Goal: Task Accomplishment & Management: Use online tool/utility

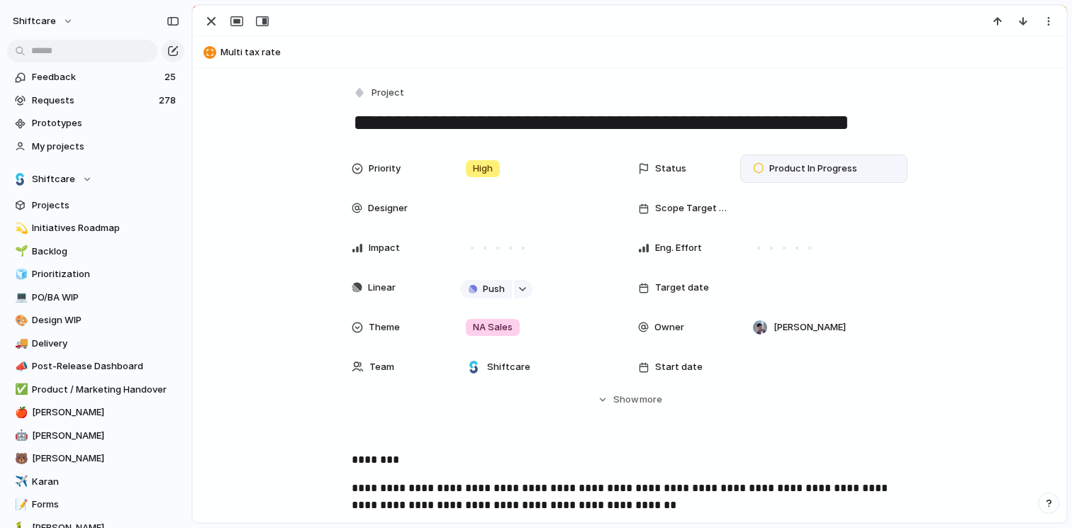
scroll to position [1124, 0]
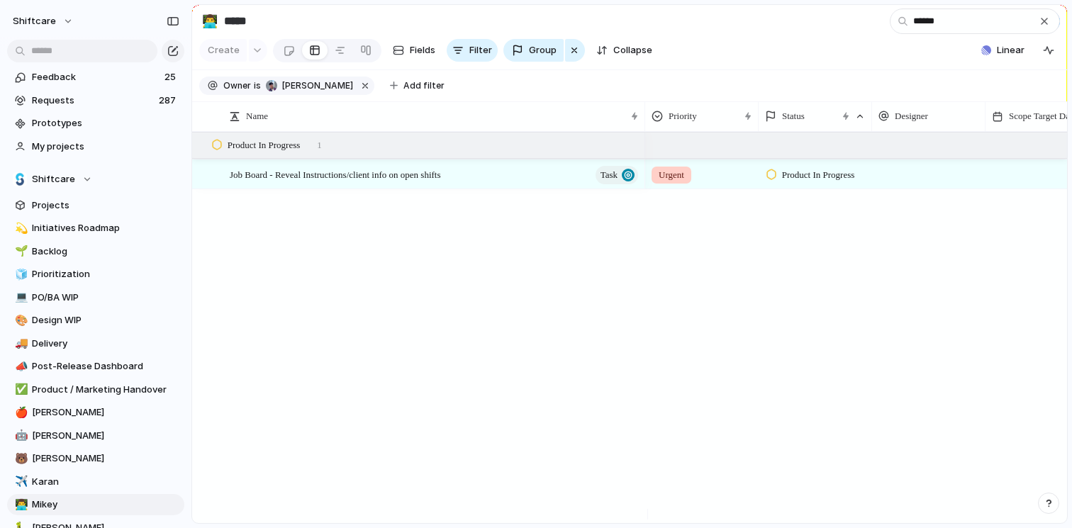
type input "******"
click at [504, 189] on div "Job Board - Reveal Instructions/client info on open shifts Task" at bounding box center [435, 174] width 411 height 29
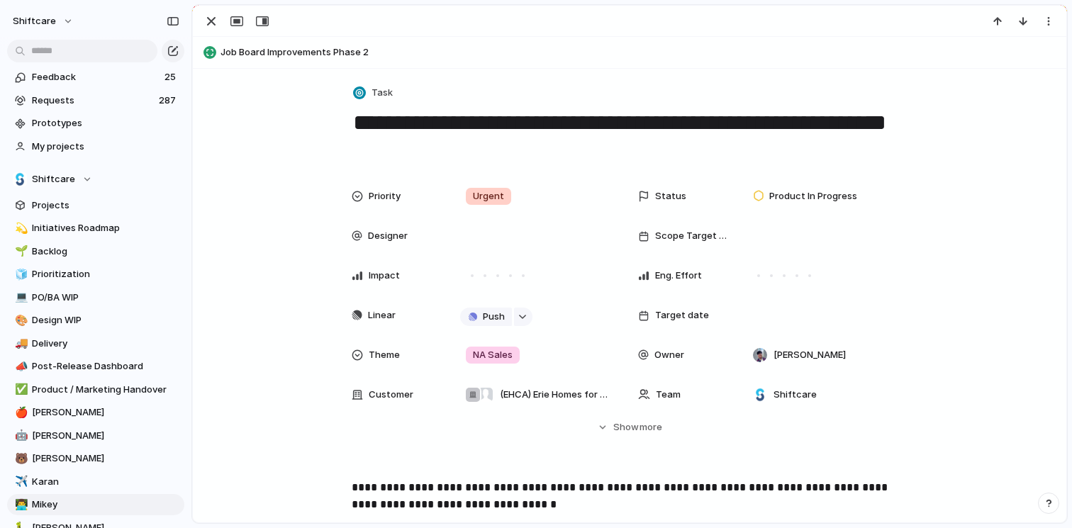
click at [352, 488] on p "**********" at bounding box center [630, 496] width 556 height 34
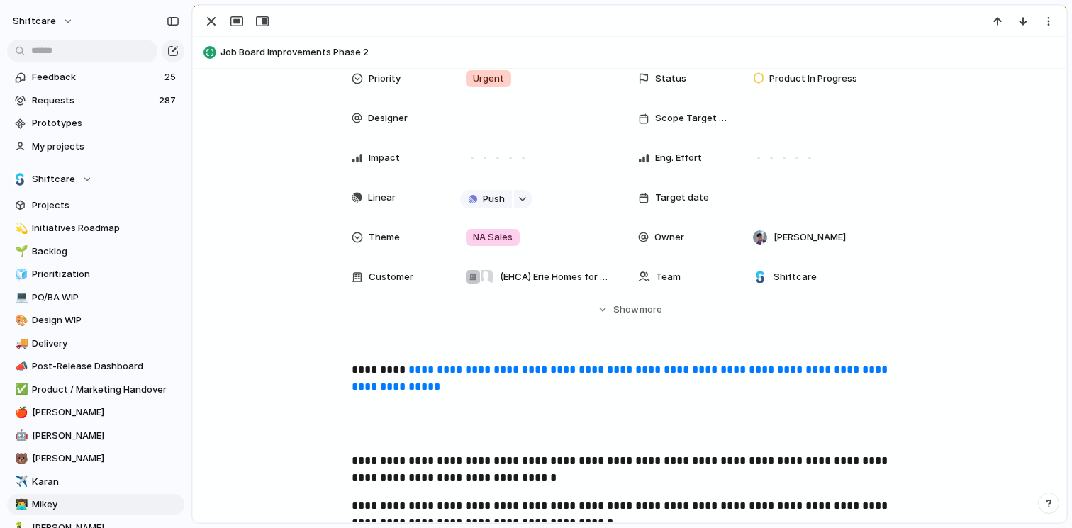
scroll to position [33, 0]
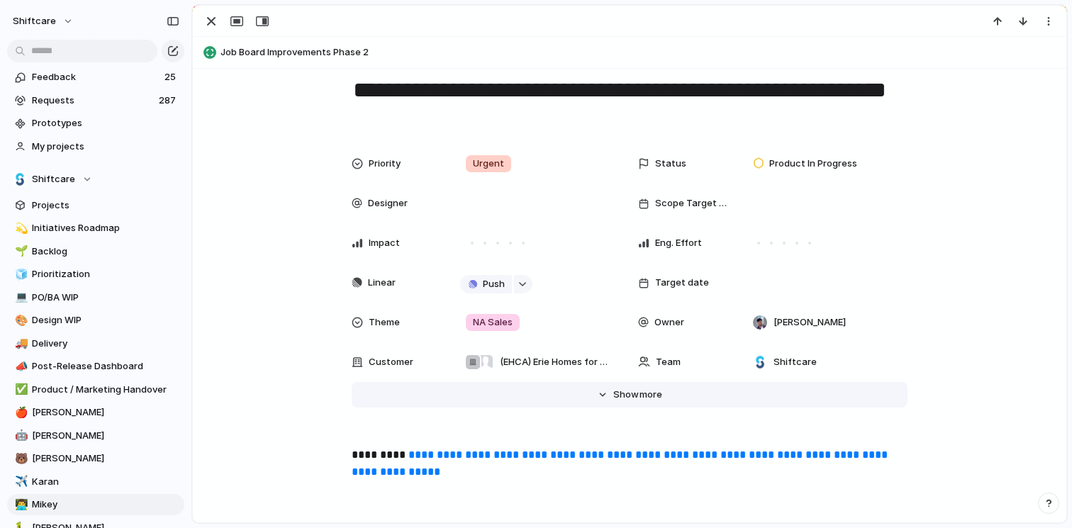
click at [622, 406] on button "Hide Show more" at bounding box center [630, 395] width 556 height 26
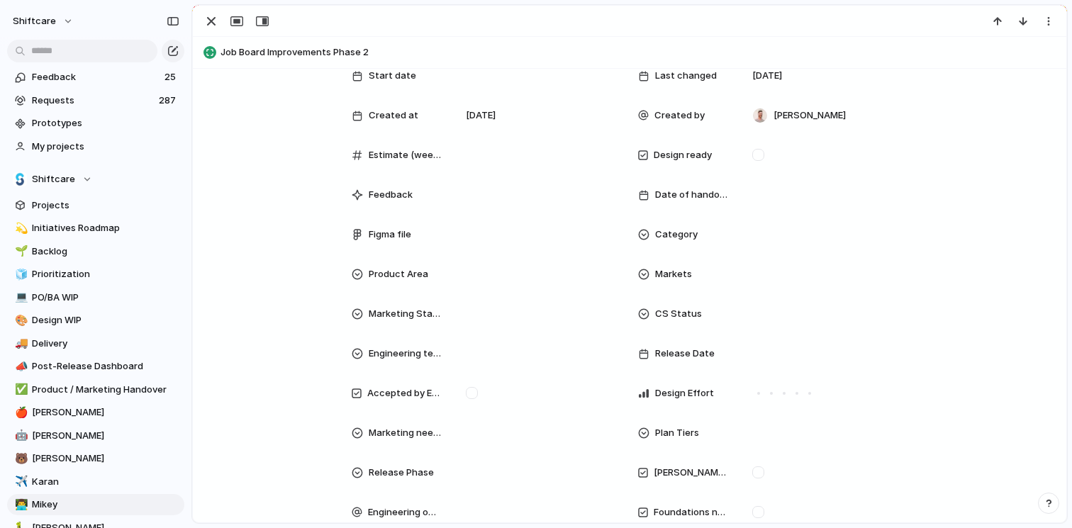
scroll to position [288, 0]
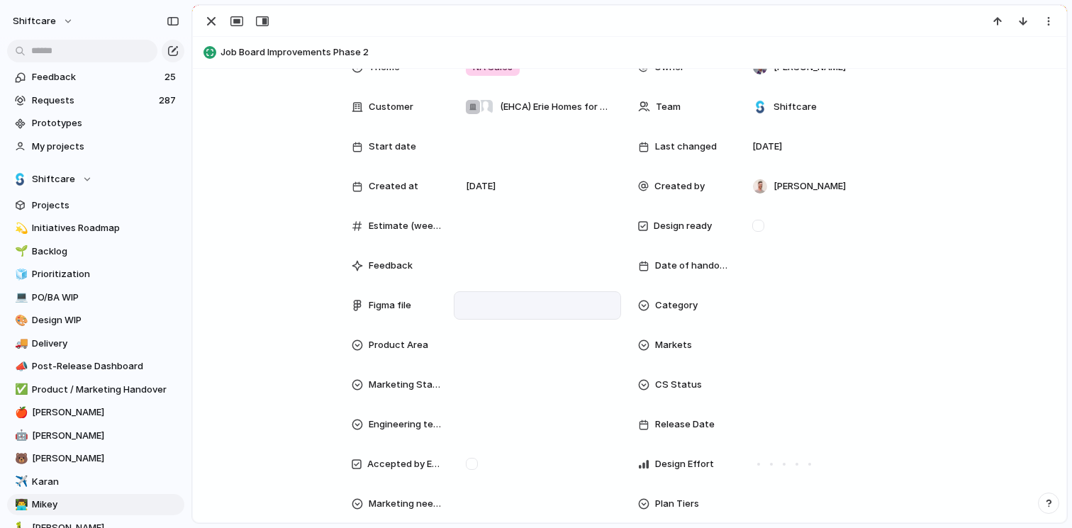
click at [496, 299] on div at bounding box center [537, 306] width 155 height 16
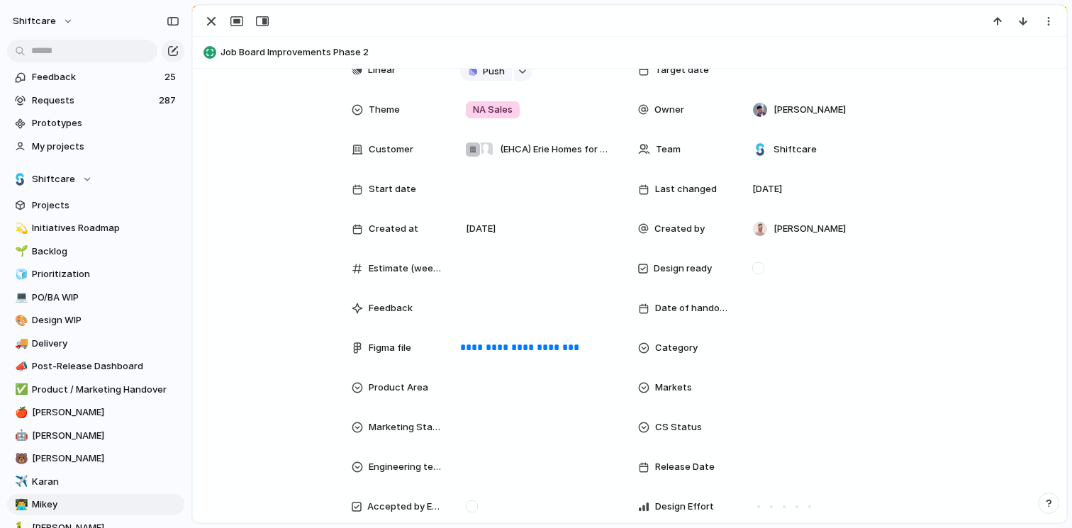
click at [1019, 393] on div "**********" at bounding box center [630, 321] width 840 height 769
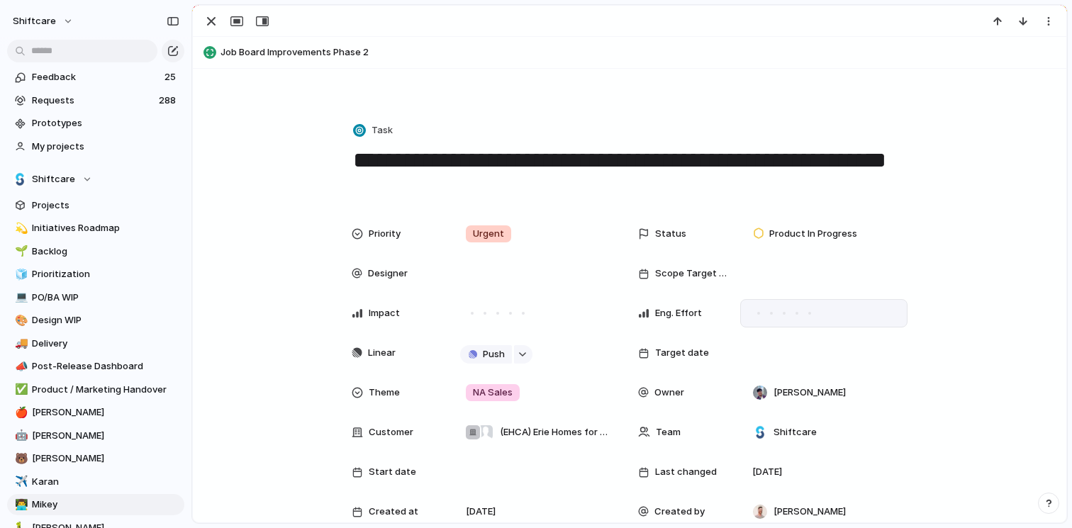
scroll to position [175, 0]
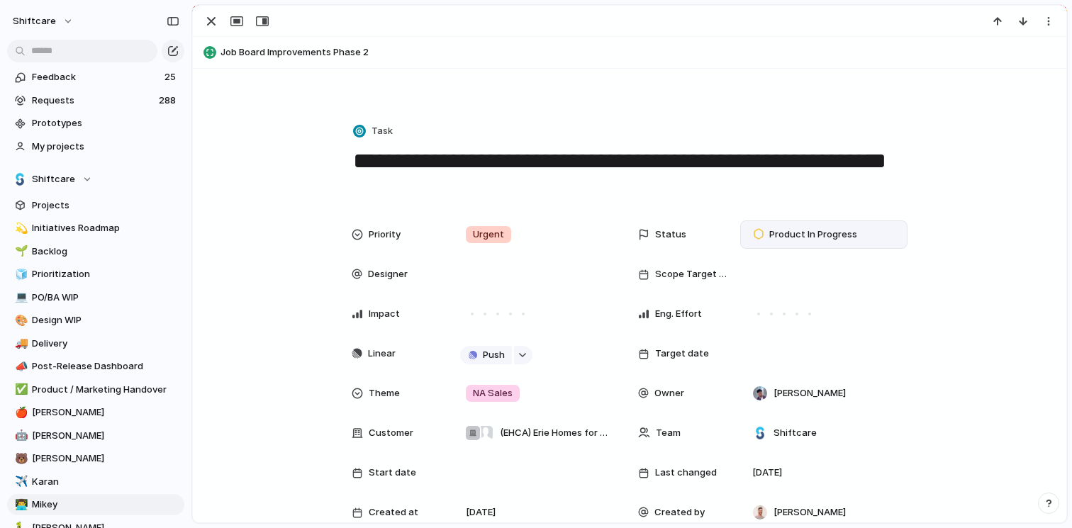
click at [850, 243] on div "Product In Progress" at bounding box center [808, 235] width 122 height 20
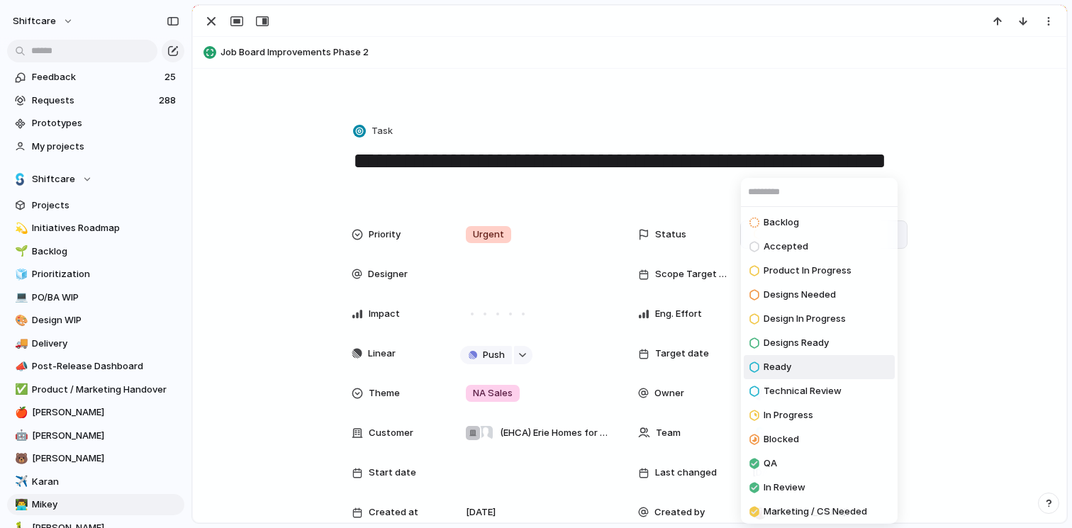
click at [811, 363] on li "Ready" at bounding box center [819, 367] width 151 height 24
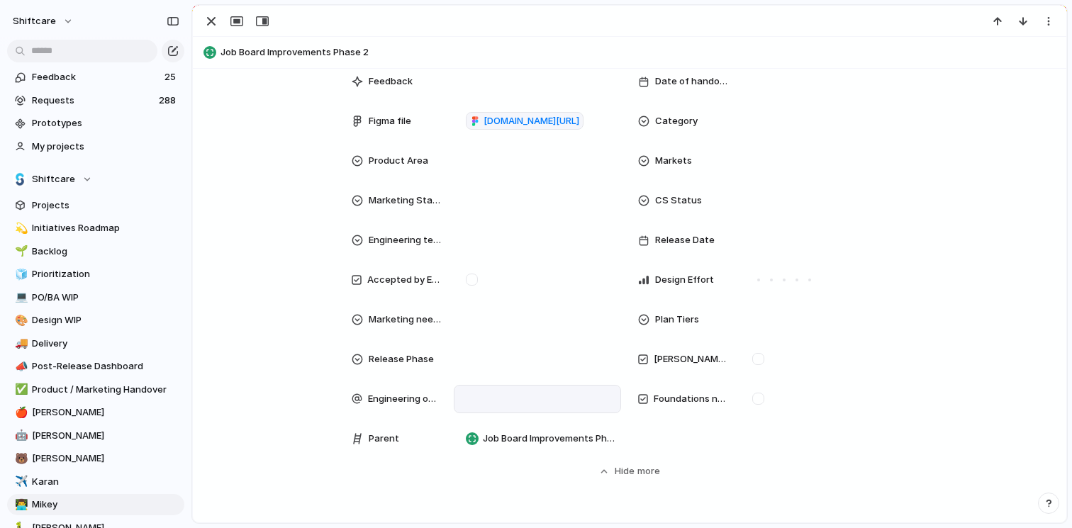
scroll to position [601, 0]
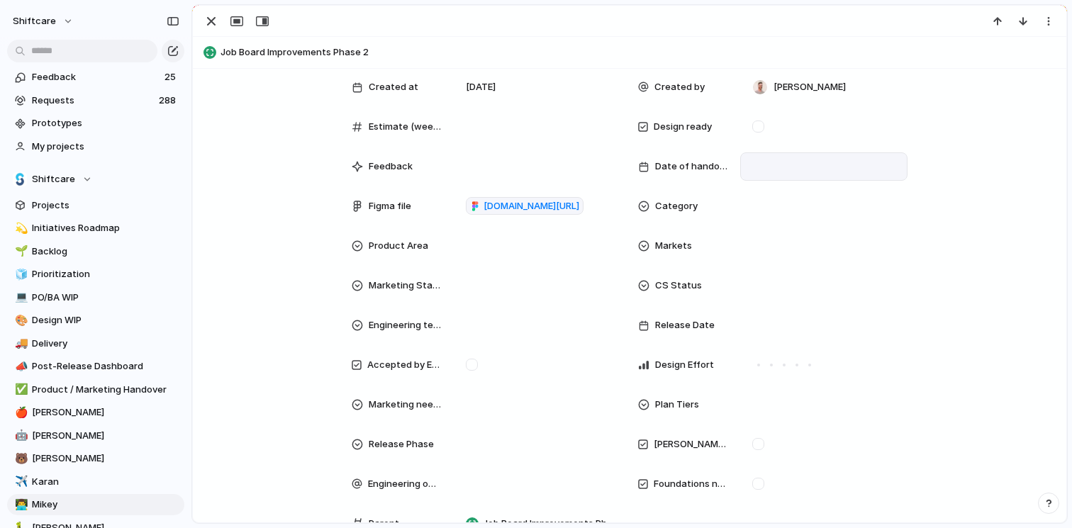
click at [821, 159] on div at bounding box center [824, 167] width 155 height 16
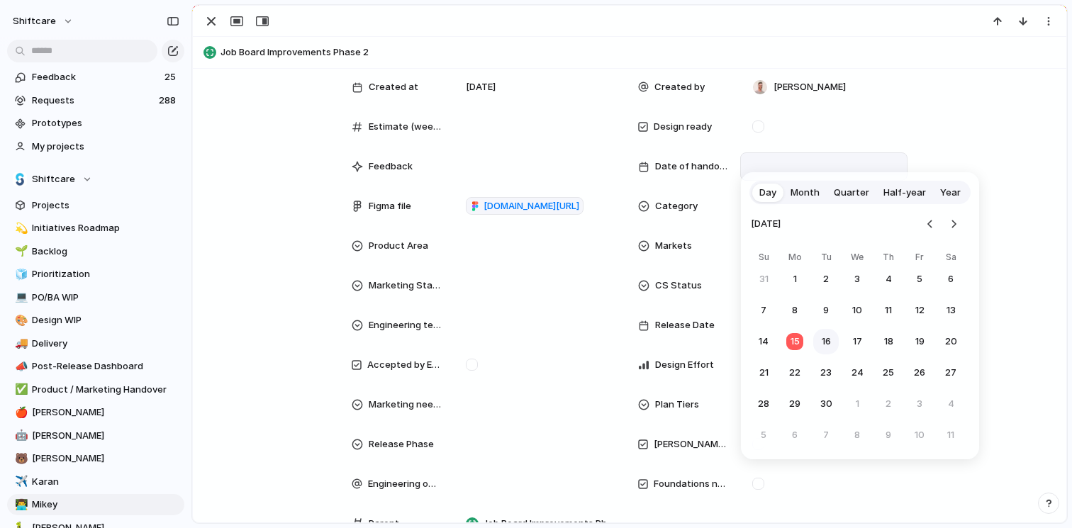
click at [823, 348] on button "16" at bounding box center [827, 342] width 26 height 26
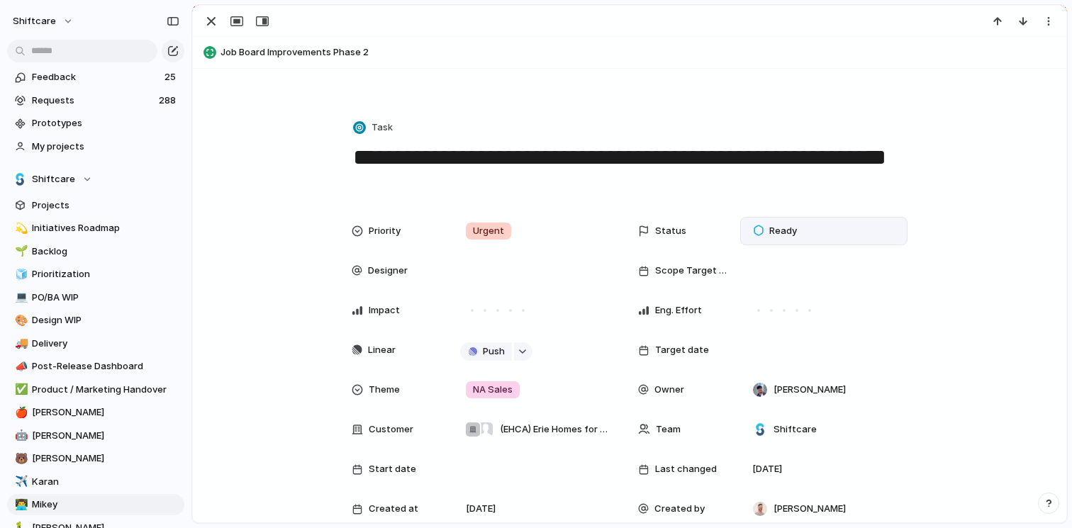
scroll to position [0, 0]
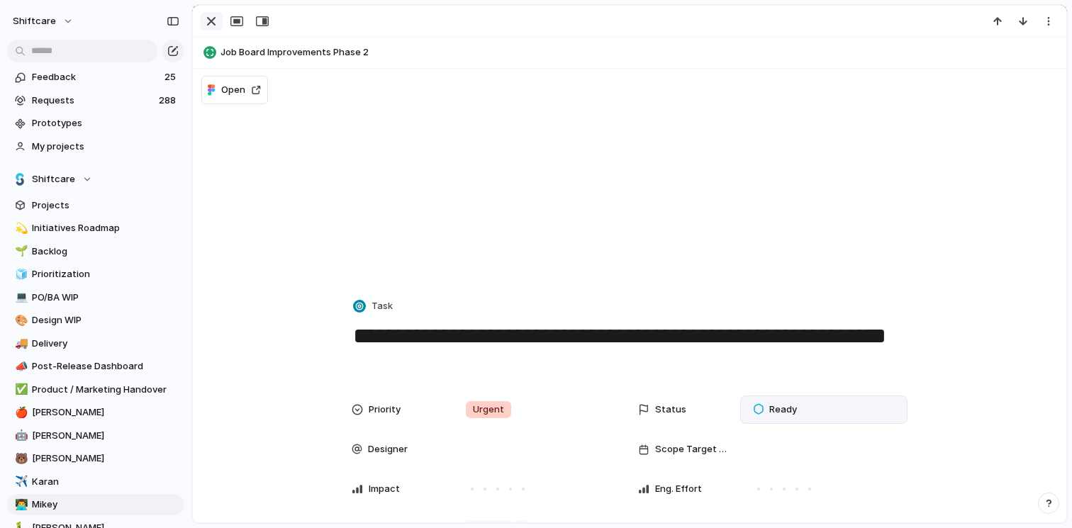
click at [215, 19] on div "button" at bounding box center [211, 21] width 17 height 17
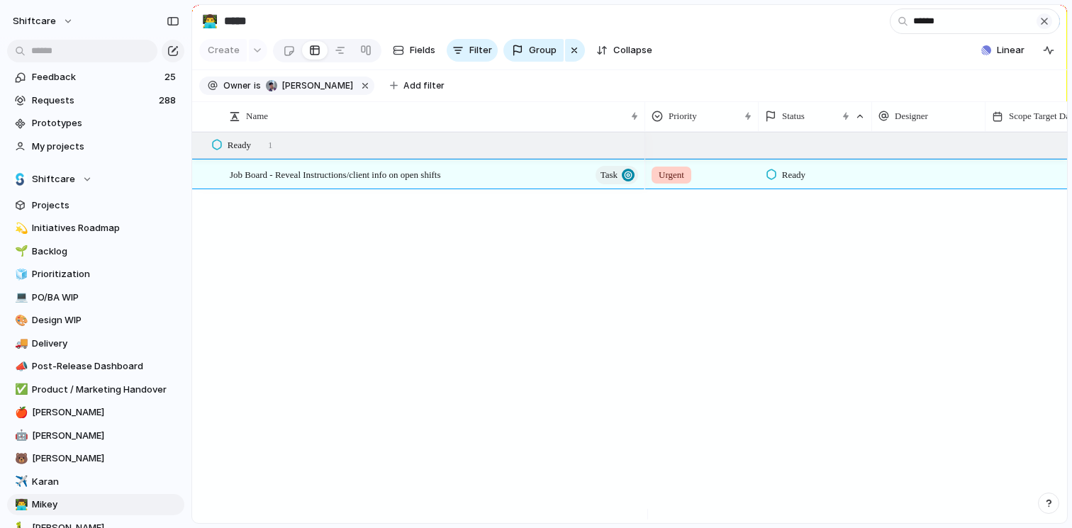
click at [1046, 27] on div "button" at bounding box center [1044, 21] width 11 height 11
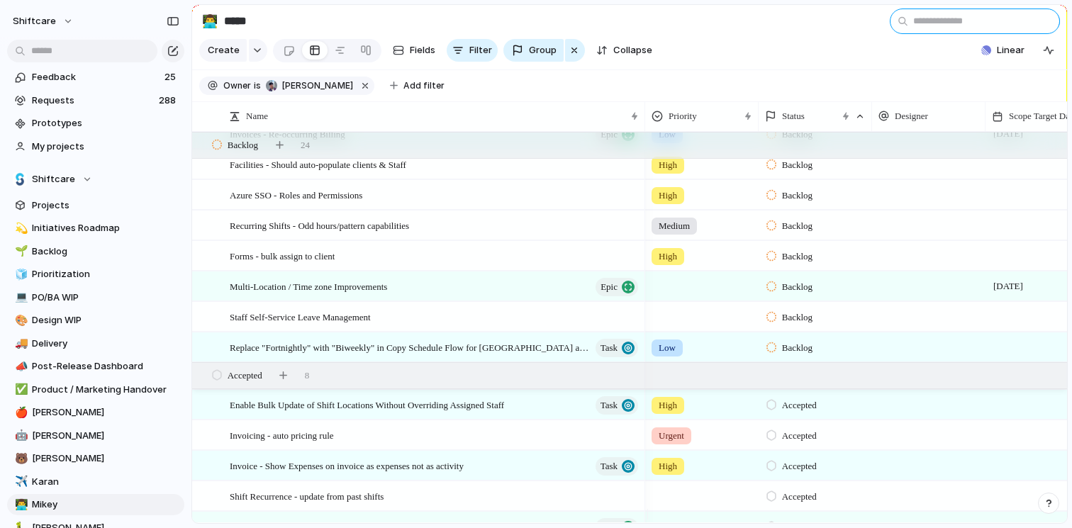
scroll to position [766, 0]
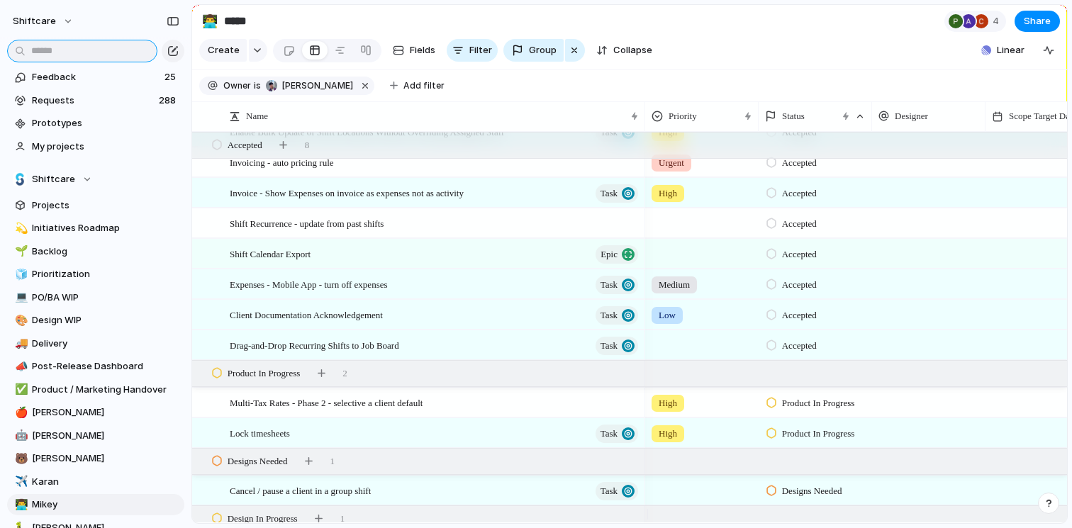
click at [79, 55] on input "text" at bounding box center [82, 51] width 150 height 23
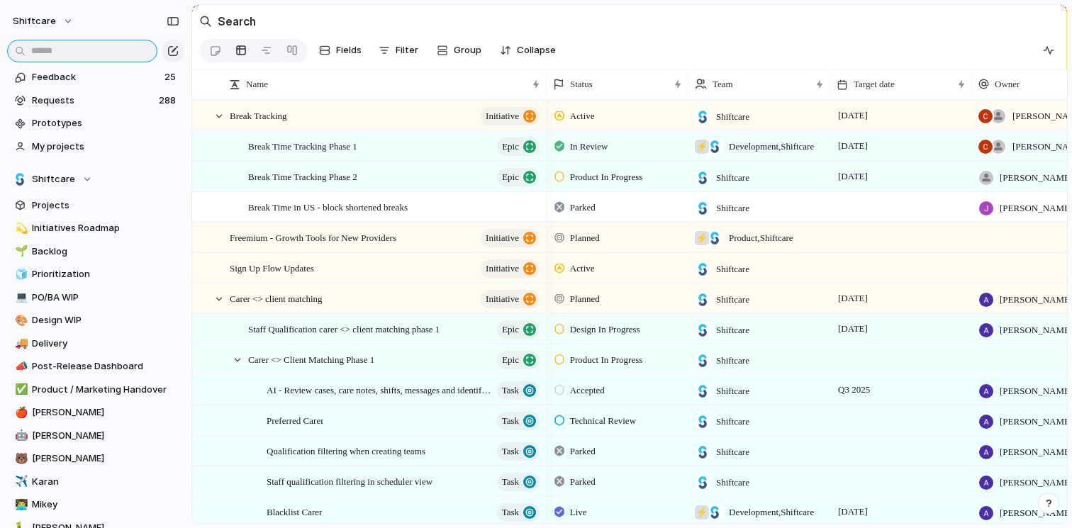
click at [80, 55] on input "text" at bounding box center [82, 51] width 150 height 23
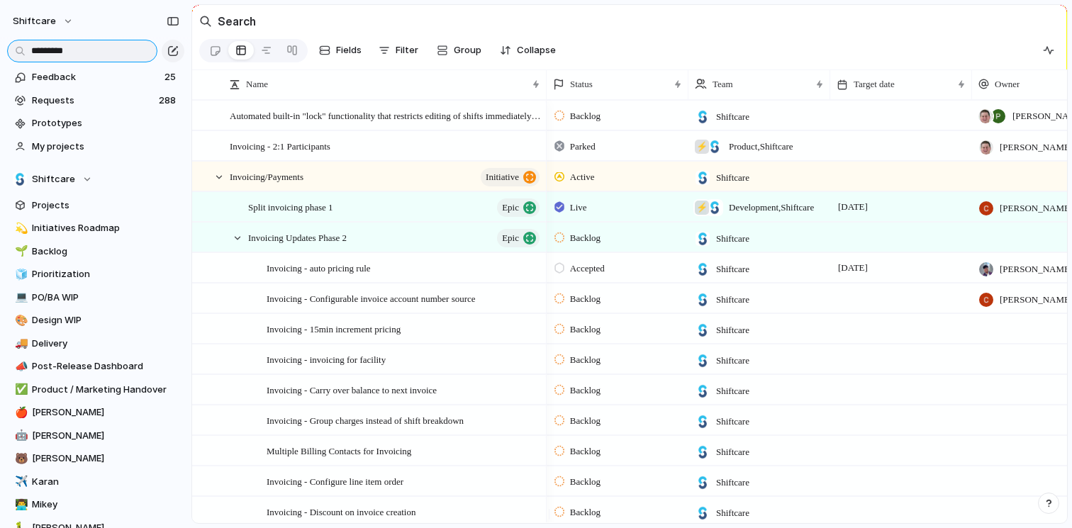
type input "*********"
click at [434, 282] on div "Invoicing - auto pricing rule" at bounding box center [404, 268] width 275 height 29
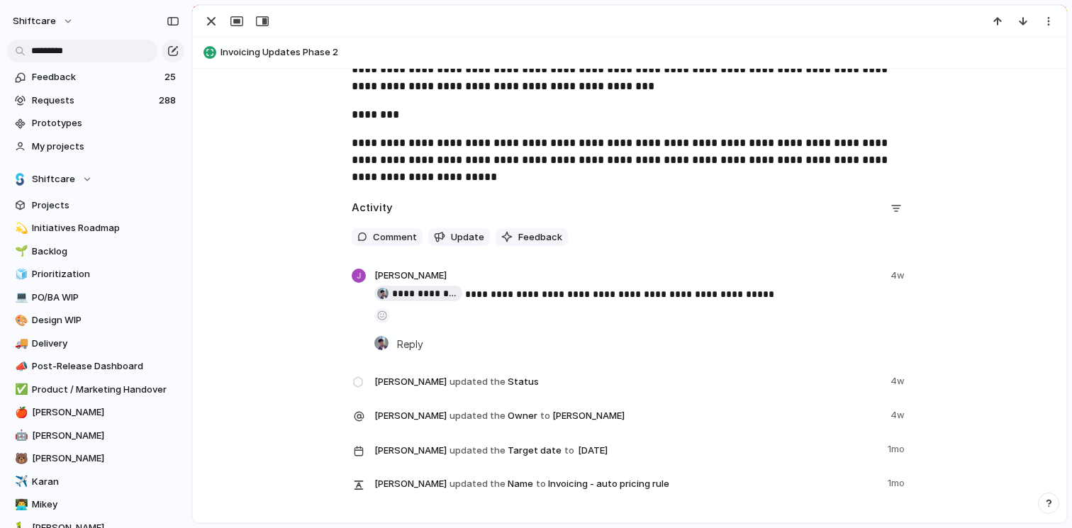
scroll to position [426, 0]
